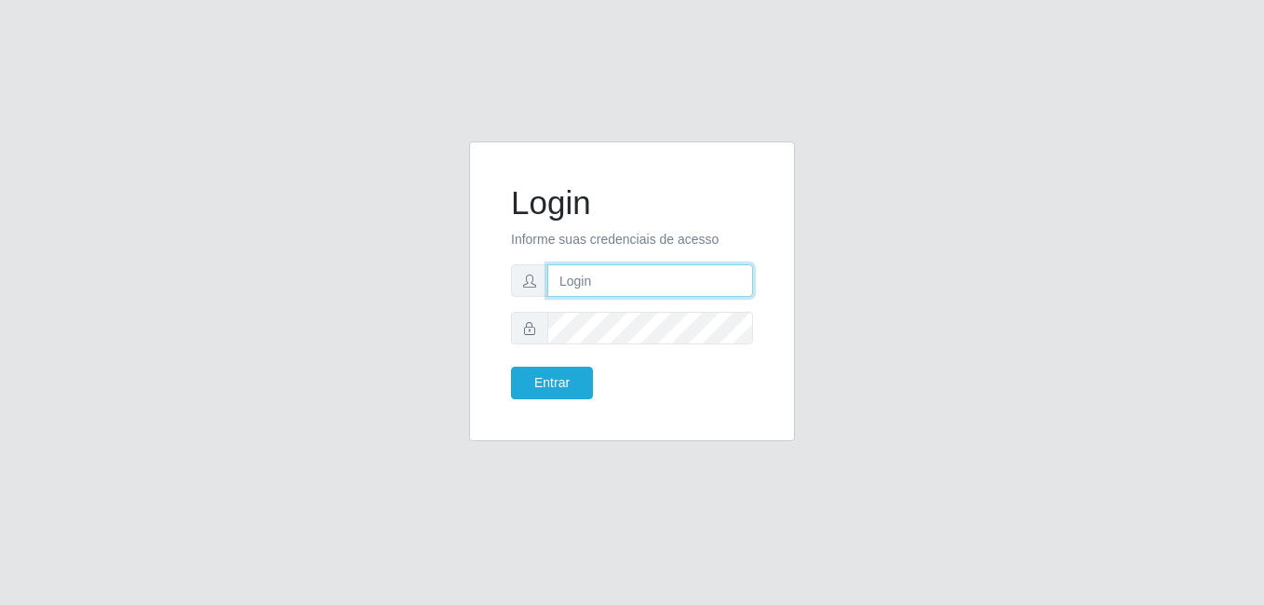
type input "raiane@B7"
click at [522, 366] on form "Login Informe suas credenciais de acesso raiane@B7 Entrar" at bounding box center [632, 291] width 242 height 216
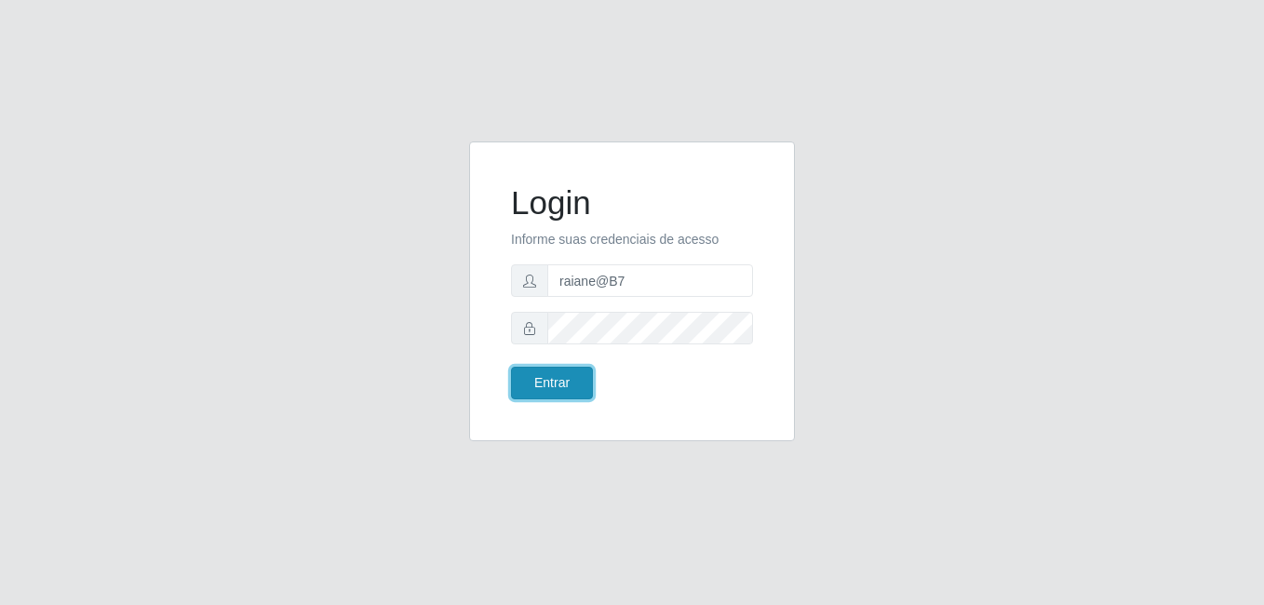
click at [534, 395] on button "Entrar" at bounding box center [552, 383] width 82 height 33
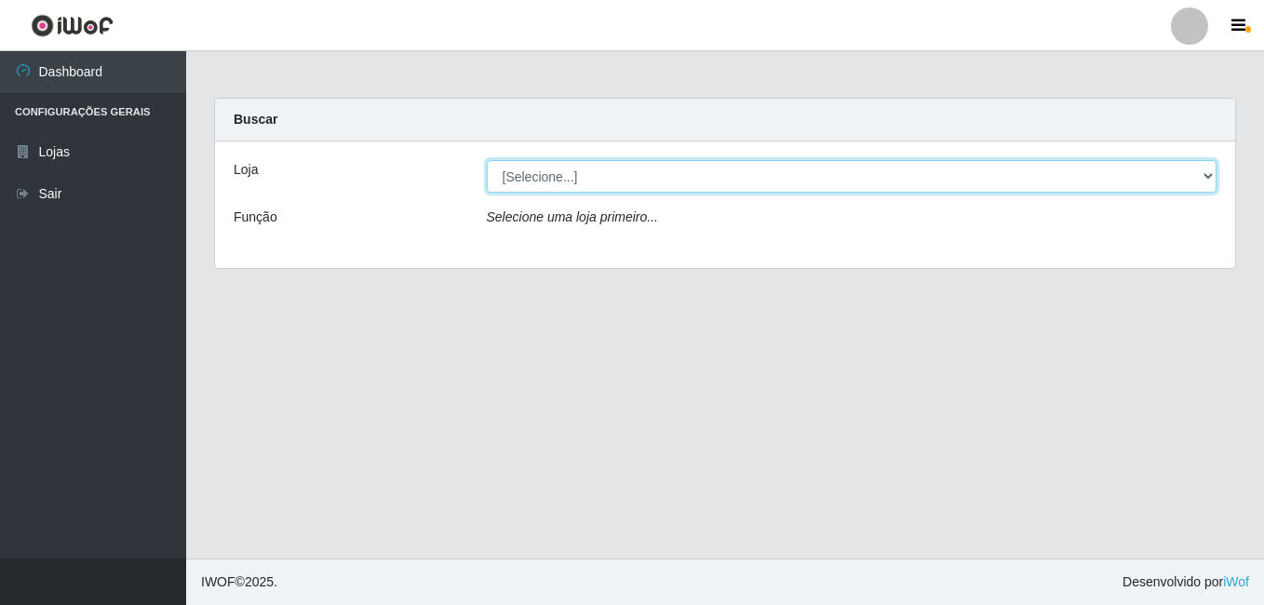
click at [601, 169] on select "[Selecione...] Bemais Supermercados - B7 Oitizeiro" at bounding box center [852, 176] width 731 height 33
select select "411"
click at [487, 160] on select "[Selecione...] Bemais Supermercados - B7 Oitizeiro" at bounding box center [852, 176] width 731 height 33
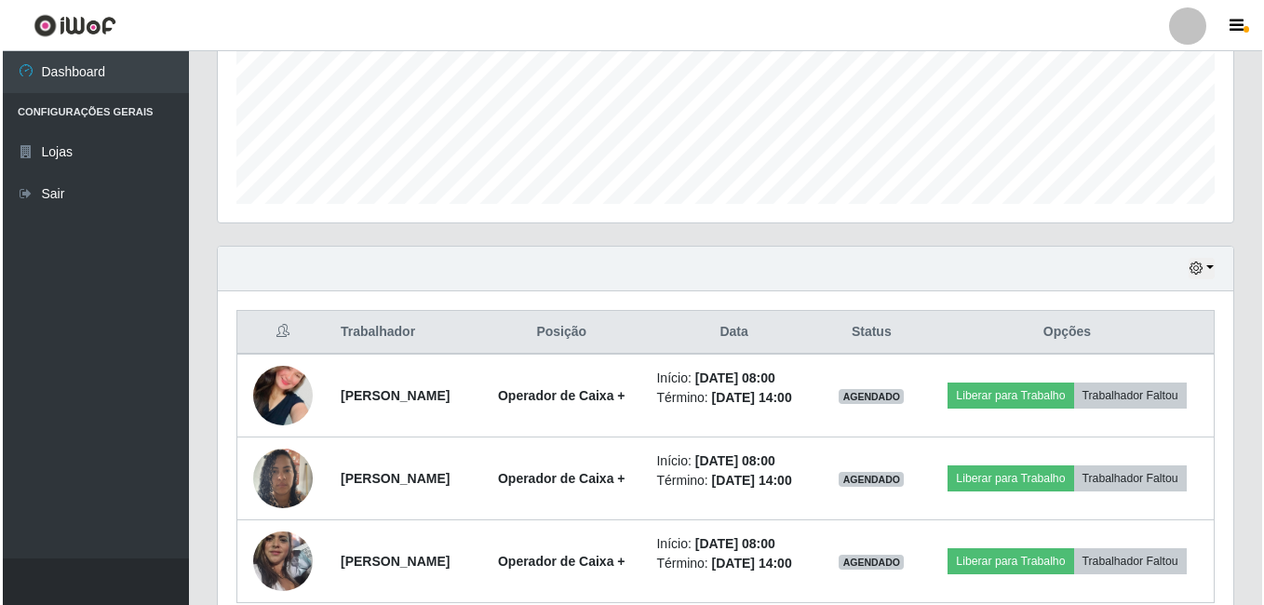
scroll to position [548, 0]
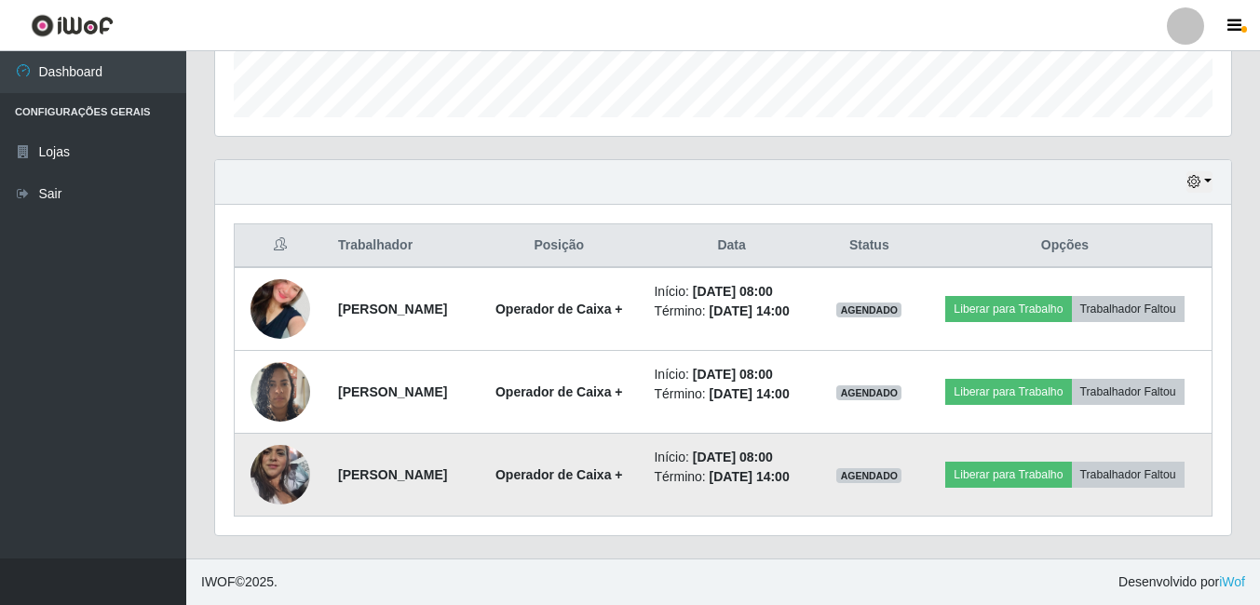
click at [259, 476] on img at bounding box center [280, 475] width 60 height 106
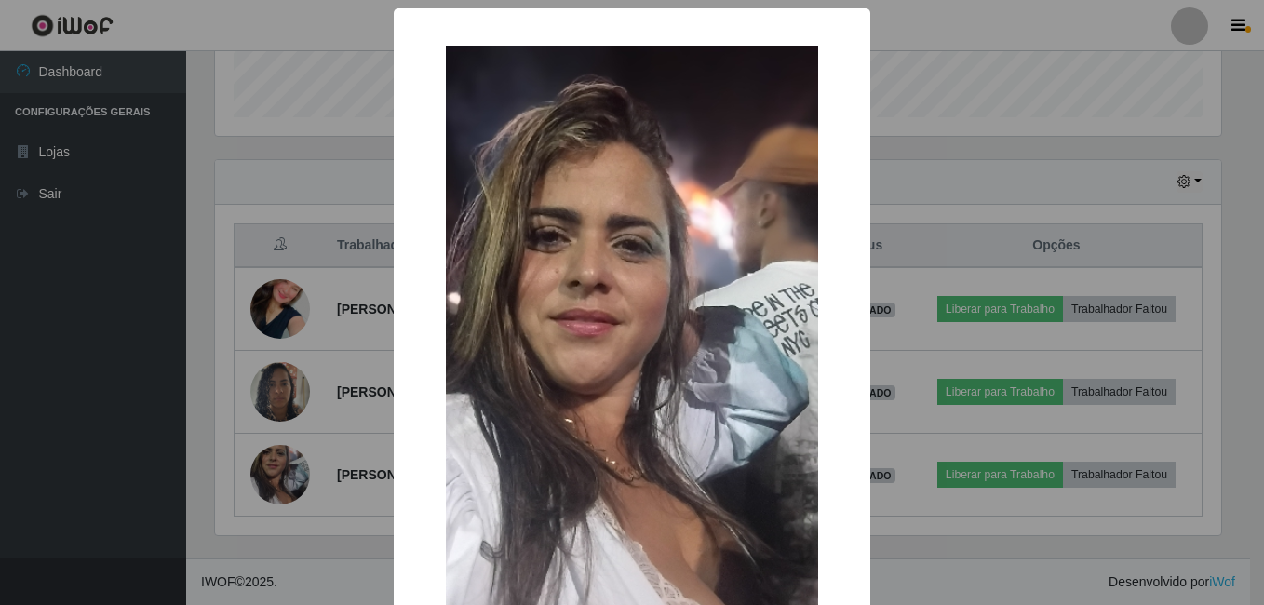
click at [266, 473] on div "× OK Cancel" at bounding box center [632, 302] width 1264 height 605
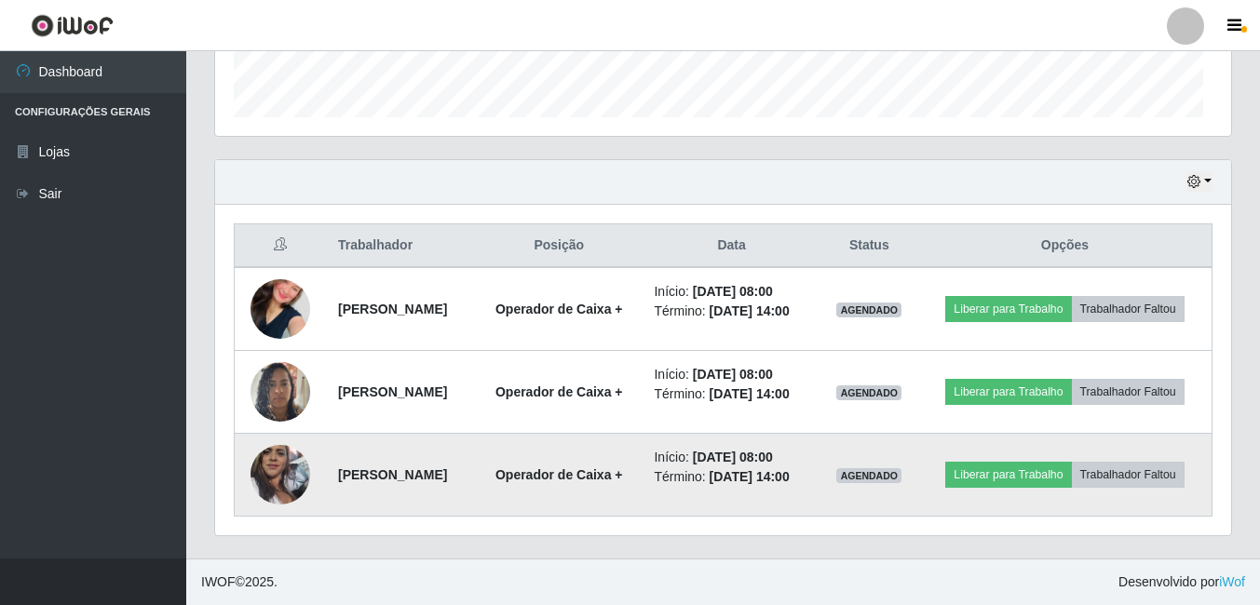
scroll to position [386, 1016]
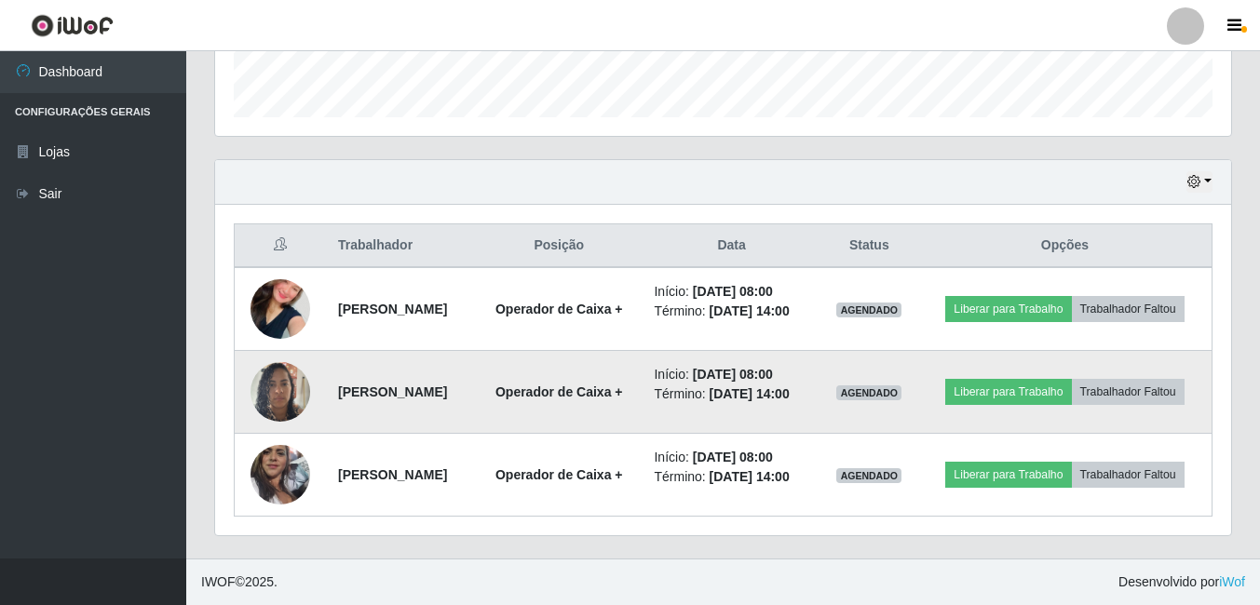
click at [285, 387] on img at bounding box center [280, 391] width 60 height 79
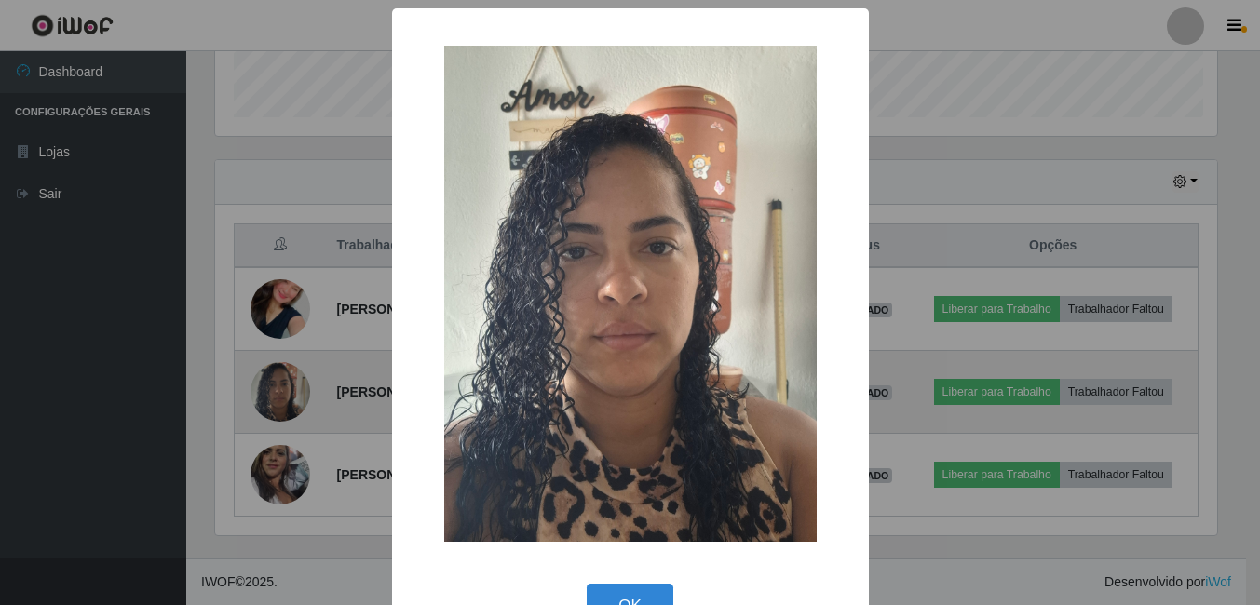
scroll to position [386, 1006]
click at [285, 387] on div "× OK Cancel" at bounding box center [632, 302] width 1264 height 605
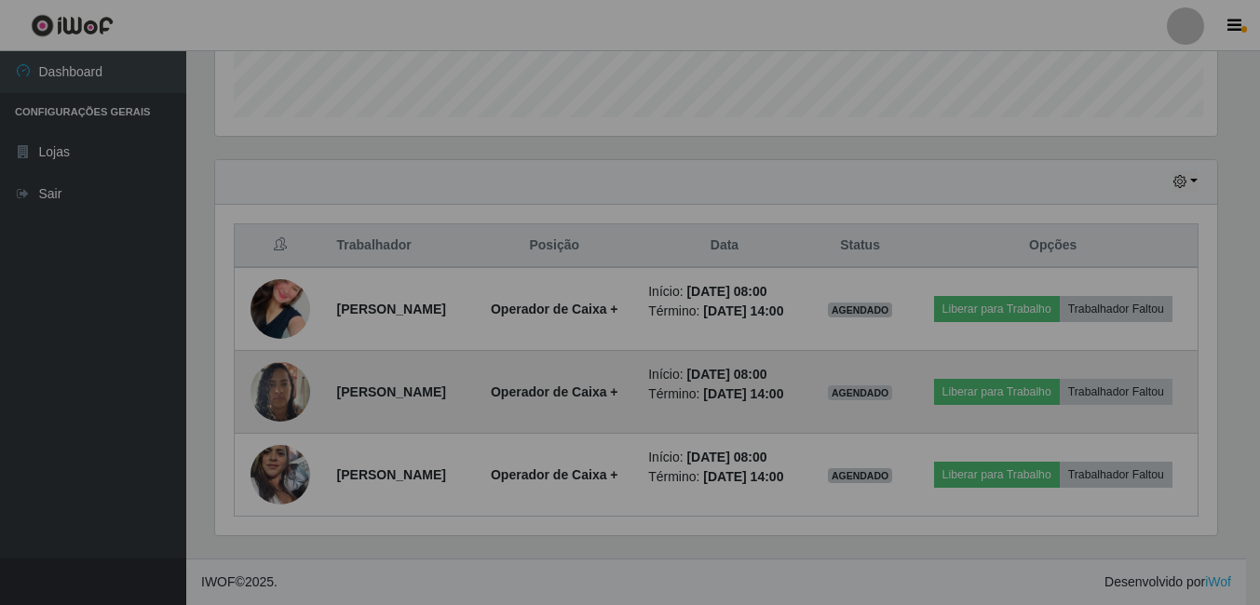
scroll to position [386, 1016]
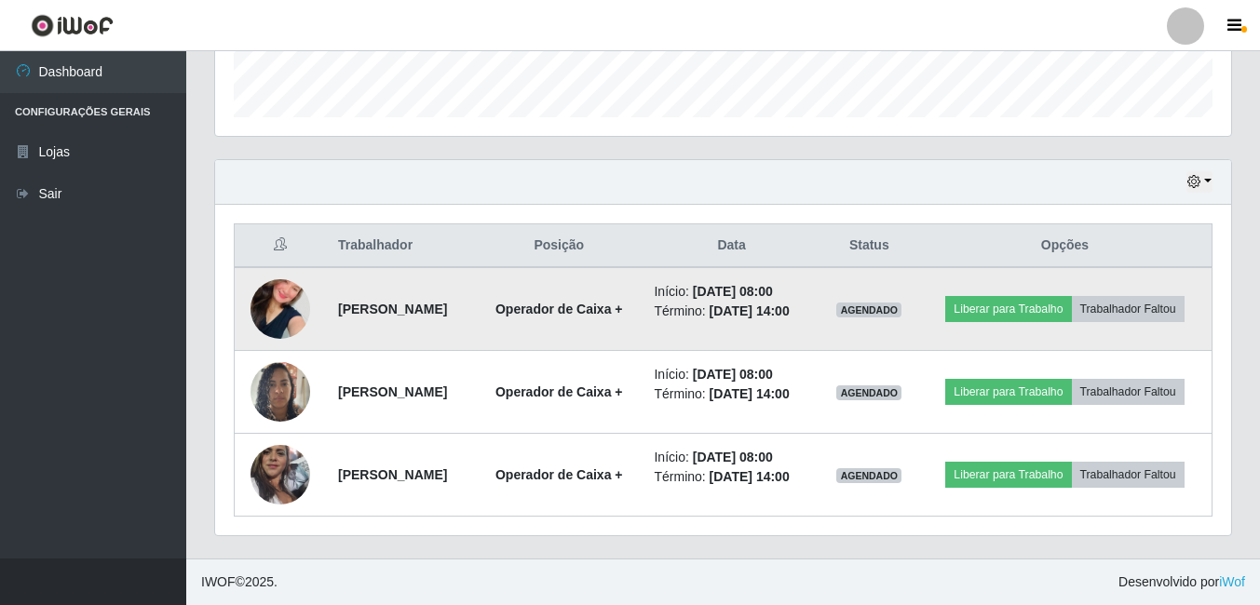
click at [268, 320] on img at bounding box center [280, 309] width 60 height 106
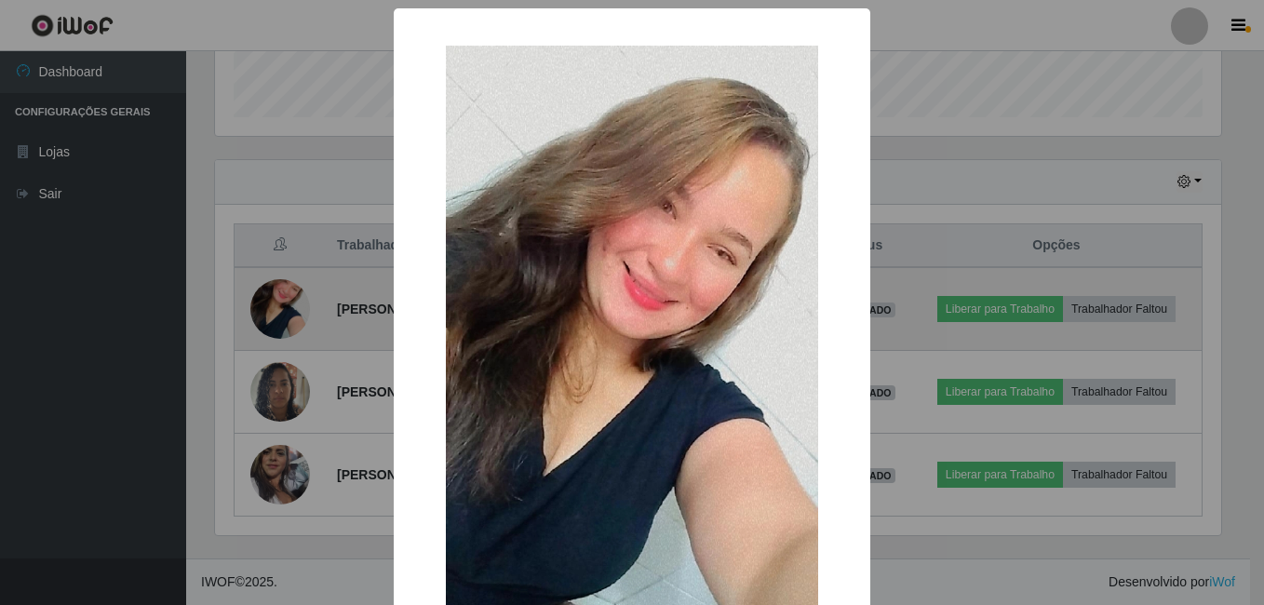
click at [268, 320] on div "× OK Cancel" at bounding box center [632, 302] width 1264 height 605
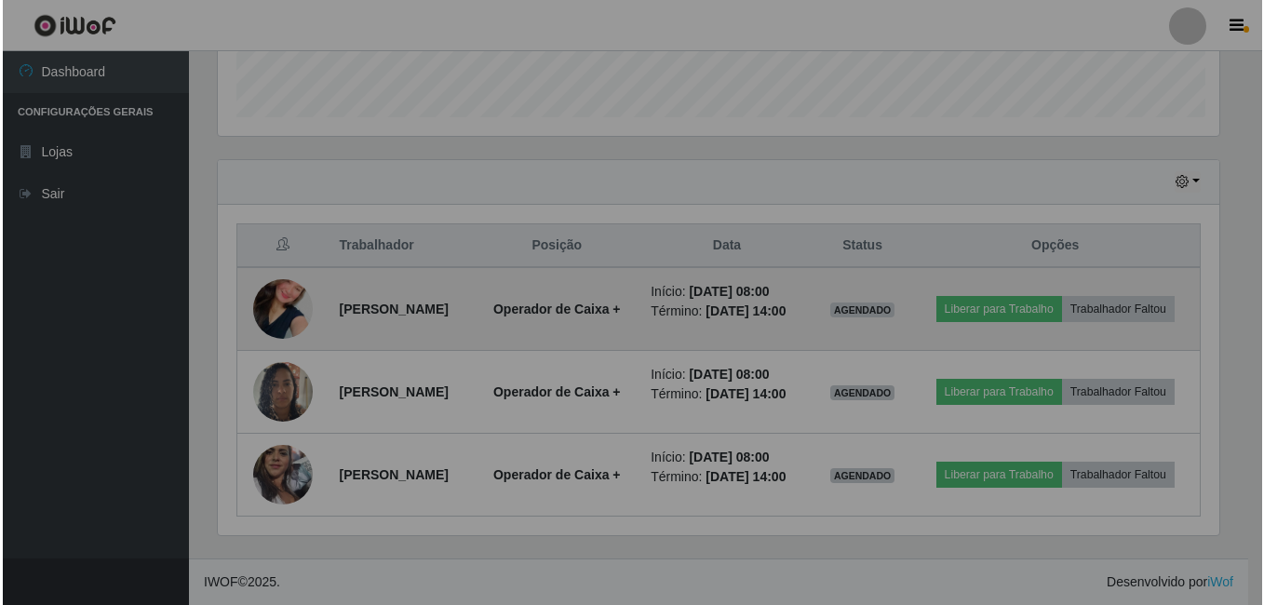
scroll to position [386, 1016]
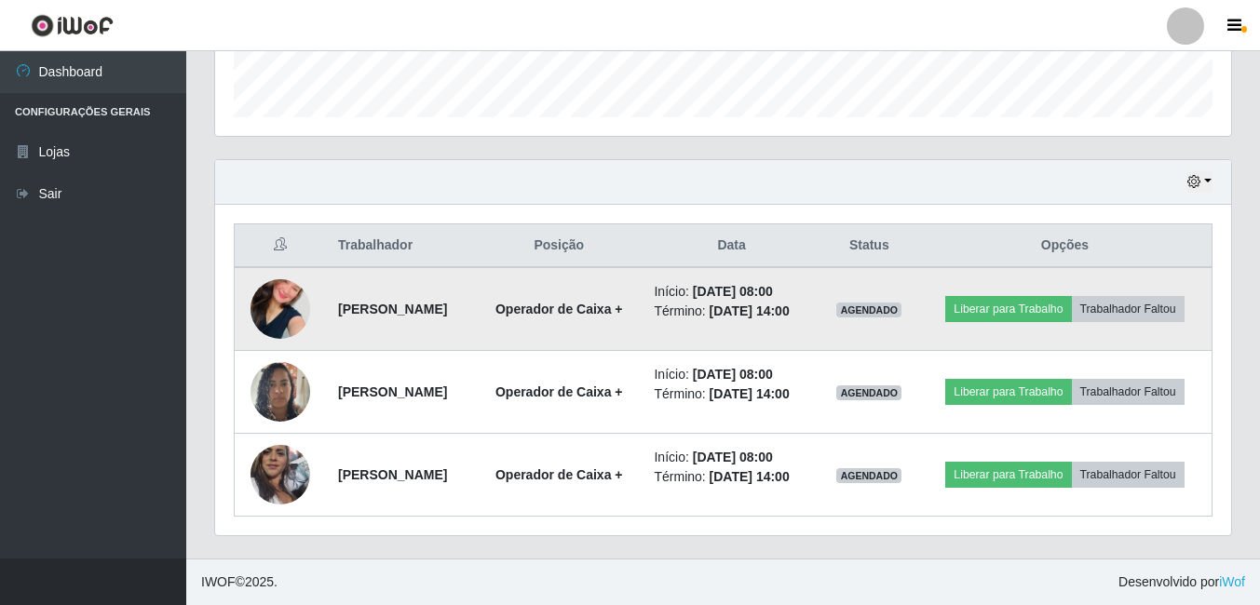
click at [269, 304] on img at bounding box center [280, 309] width 60 height 106
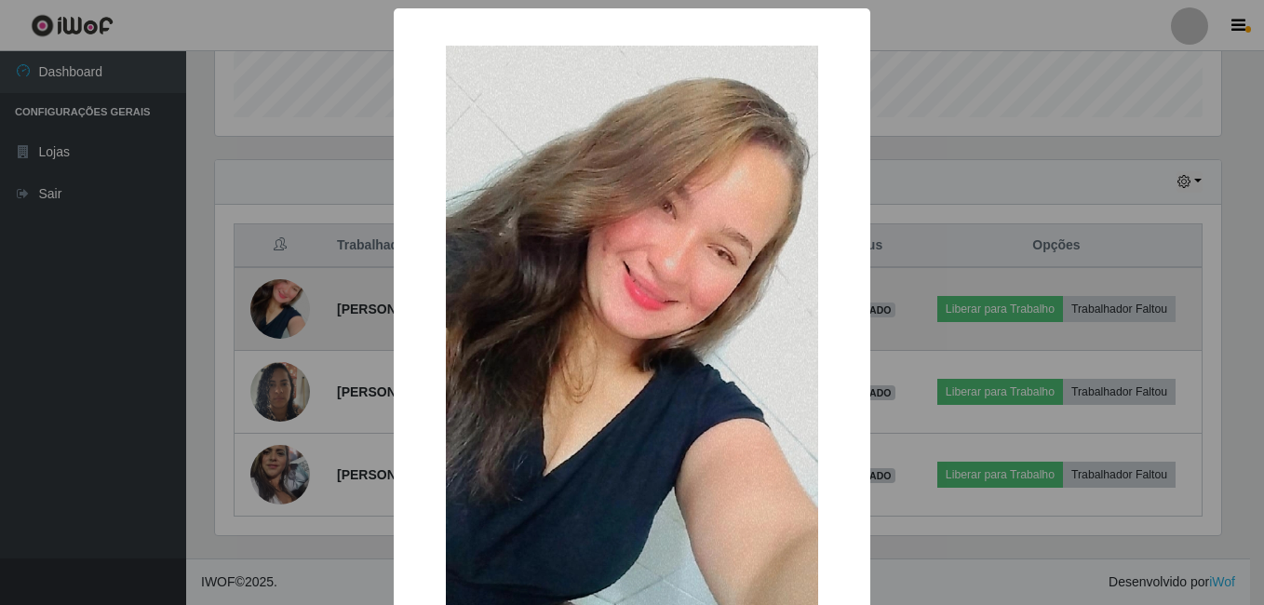
click at [269, 304] on div "× OK Cancel" at bounding box center [632, 302] width 1264 height 605
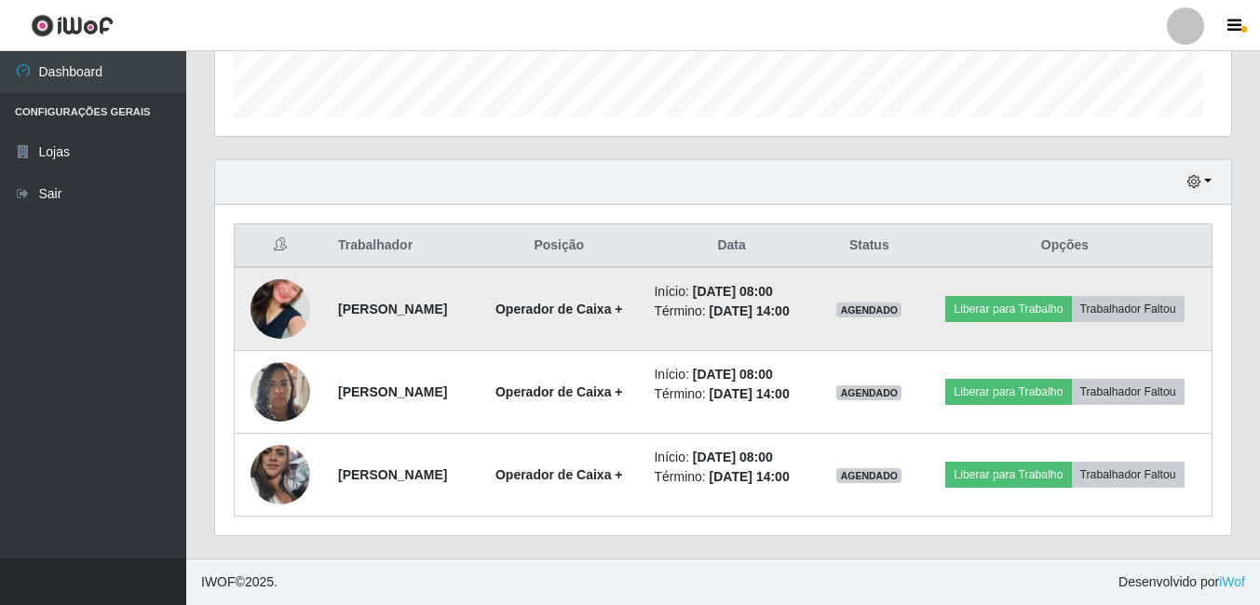
scroll to position [386, 1016]
